Goal: Task Accomplishment & Management: Manage account settings

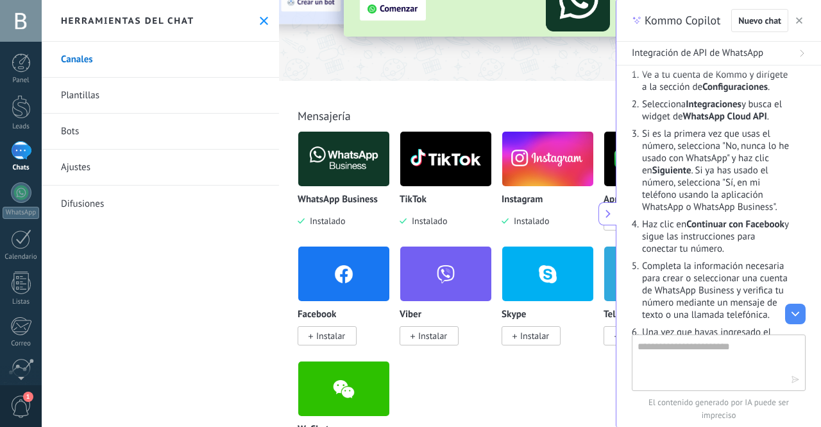
click at [797, 19] on icon "button" at bounding box center [799, 20] width 6 height 6
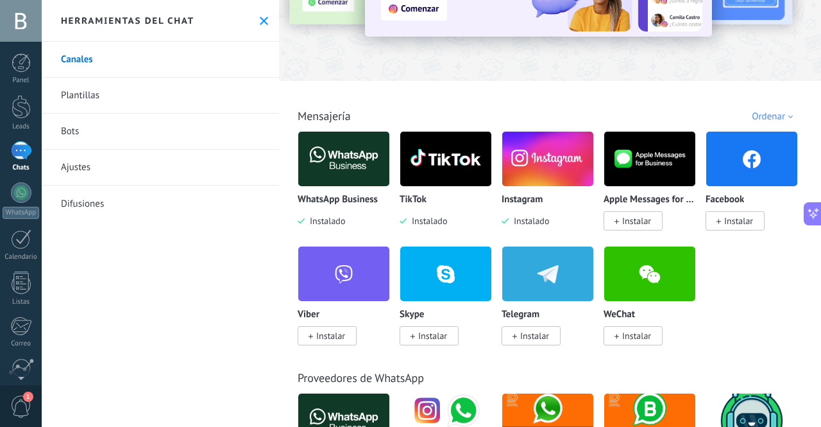
click at [77, 167] on link "Ajustes" at bounding box center [160, 167] width 237 height 36
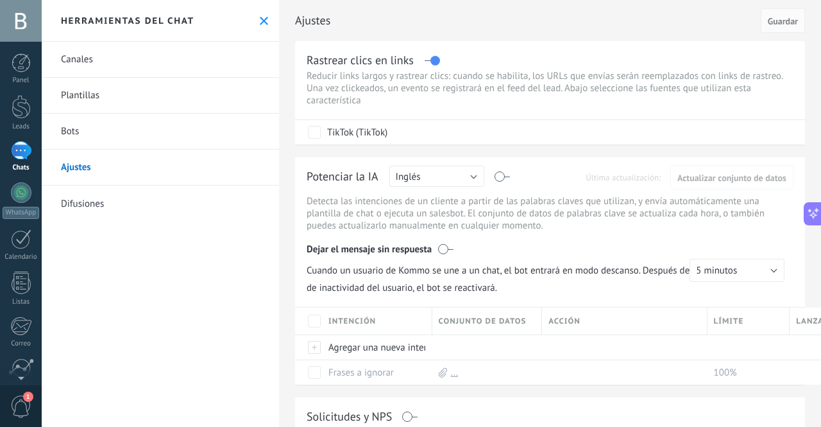
scroll to position [0, 55]
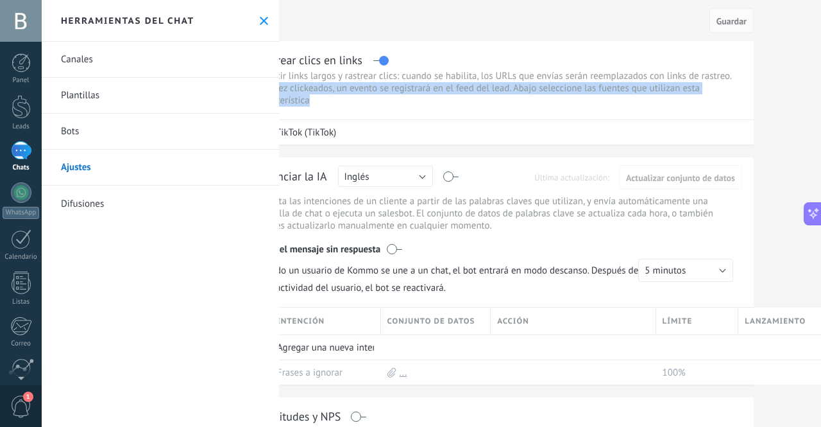
drag, startPoint x: 820, startPoint y: 96, endPoint x: 816, endPoint y: 80, distance: 15.9
click at [816, 80] on div "Ajustes Cancelar Guardar Rastrear clics en links Reducir links largos y rastrea…" at bounding box center [550, 213] width 542 height 427
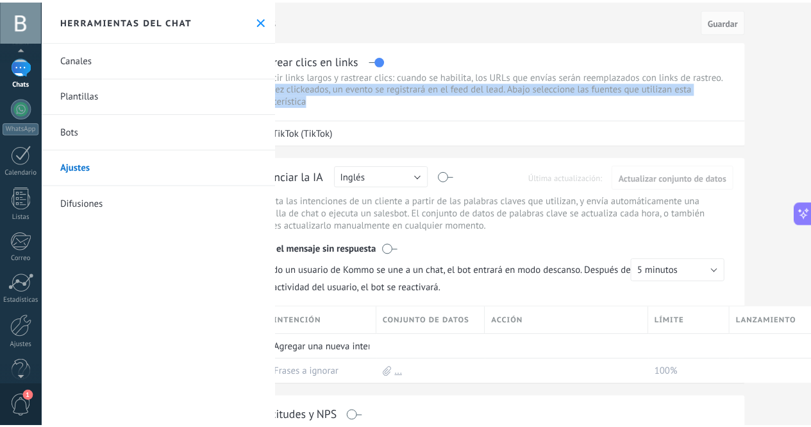
scroll to position [106, 0]
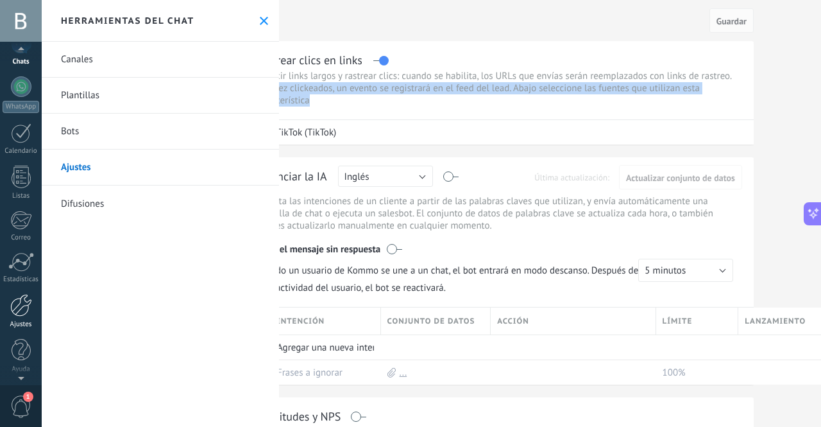
click at [20, 310] on div at bounding box center [21, 305] width 22 height 22
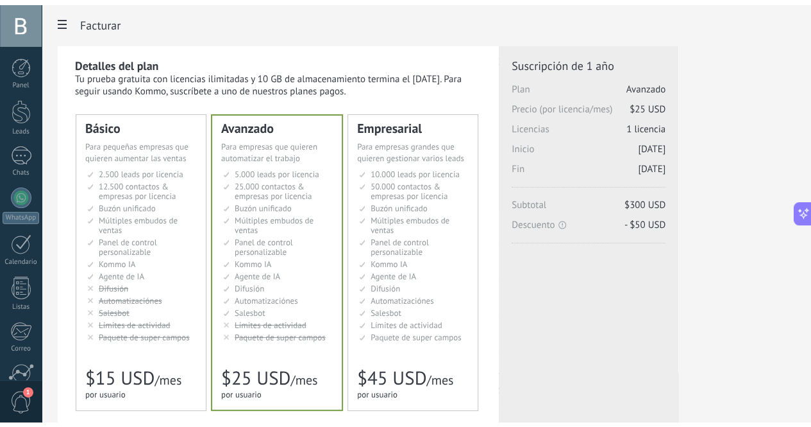
scroll to position [523, 0]
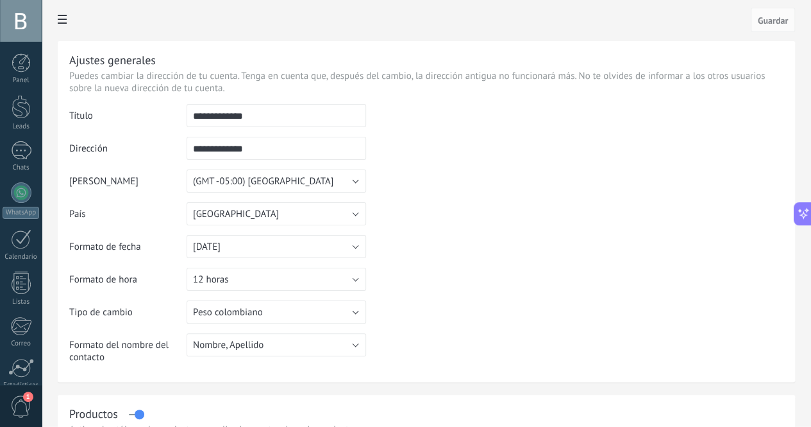
scroll to position [514, 0]
